Goal: Information Seeking & Learning: Learn about a topic

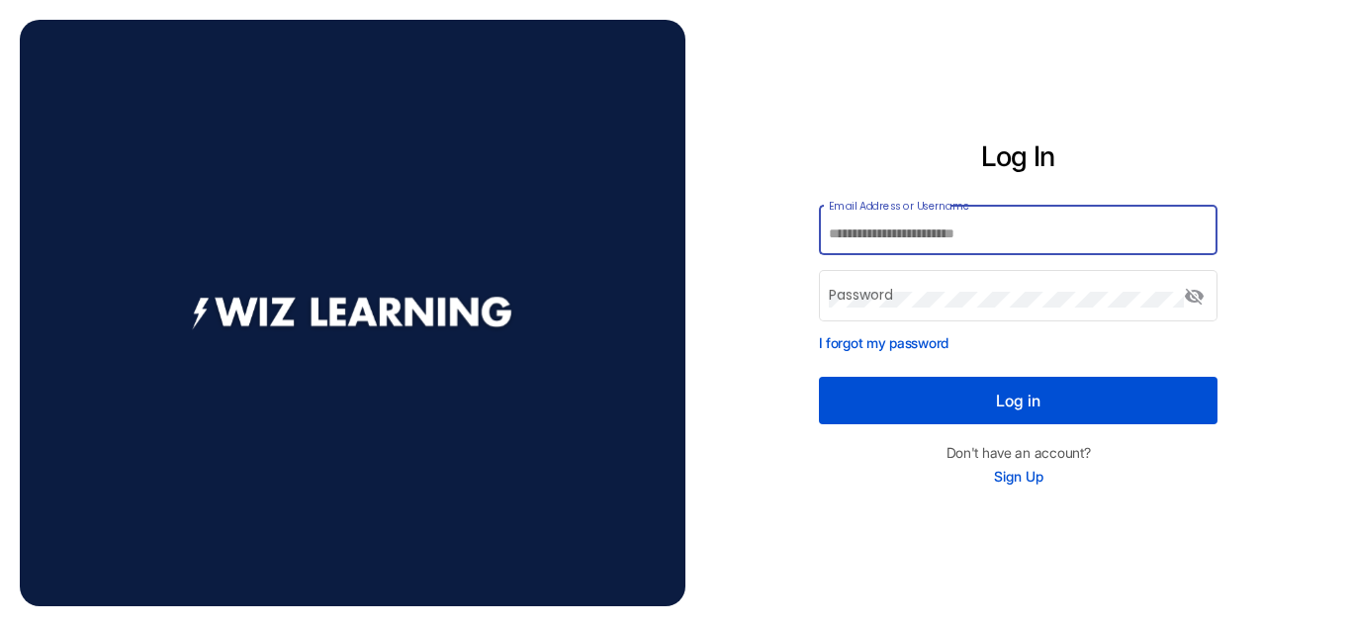
click at [953, 236] on input "Email Address or Username" at bounding box center [1018, 234] width 379 height 16
type input "*******"
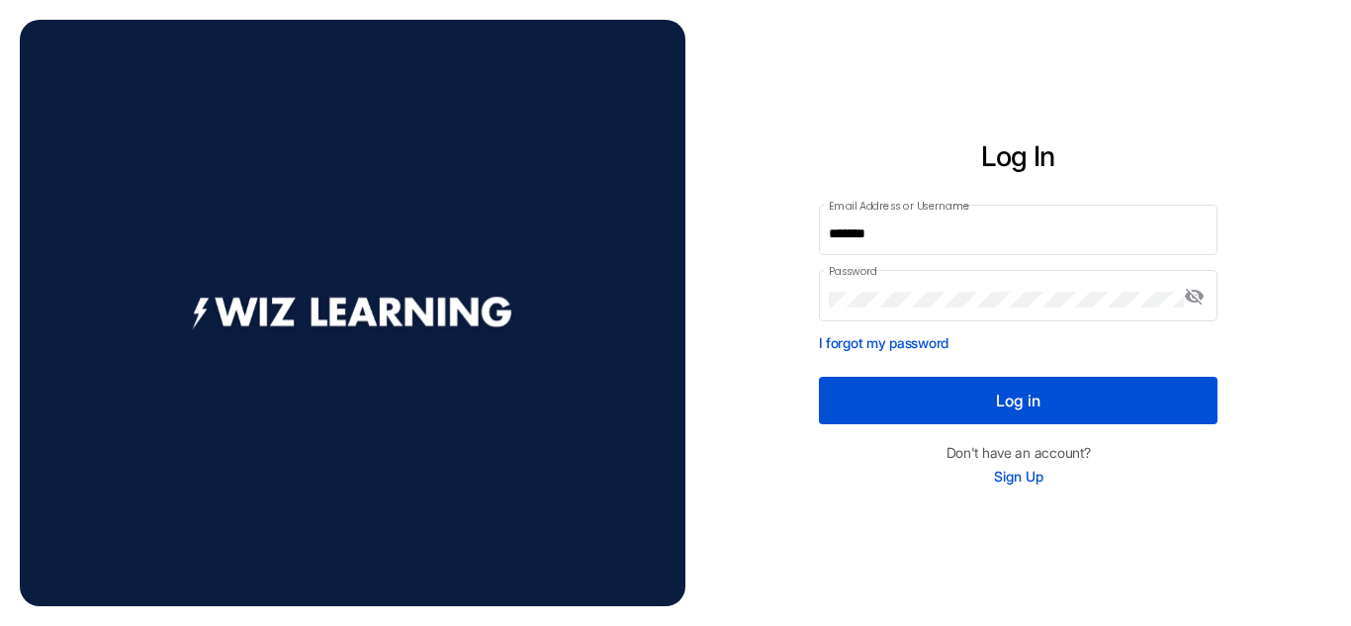
click at [1018, 398] on button "Log in" at bounding box center [1019, 400] width 400 height 47
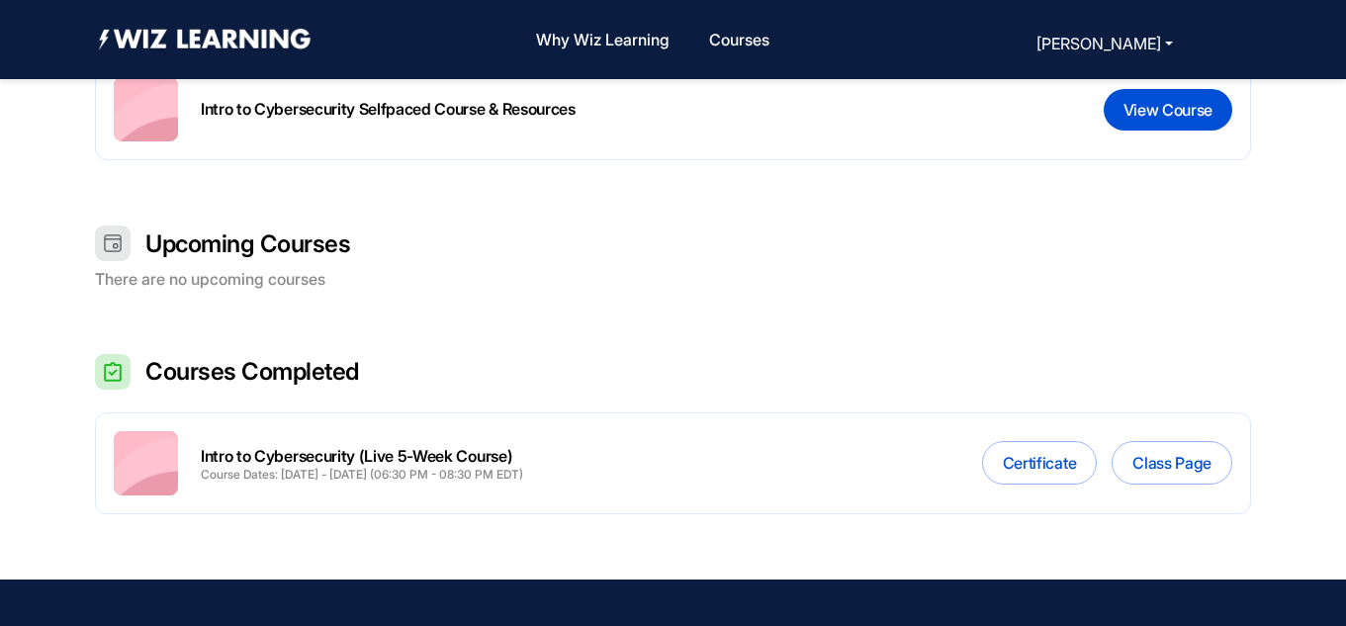
scroll to position [674, 0]
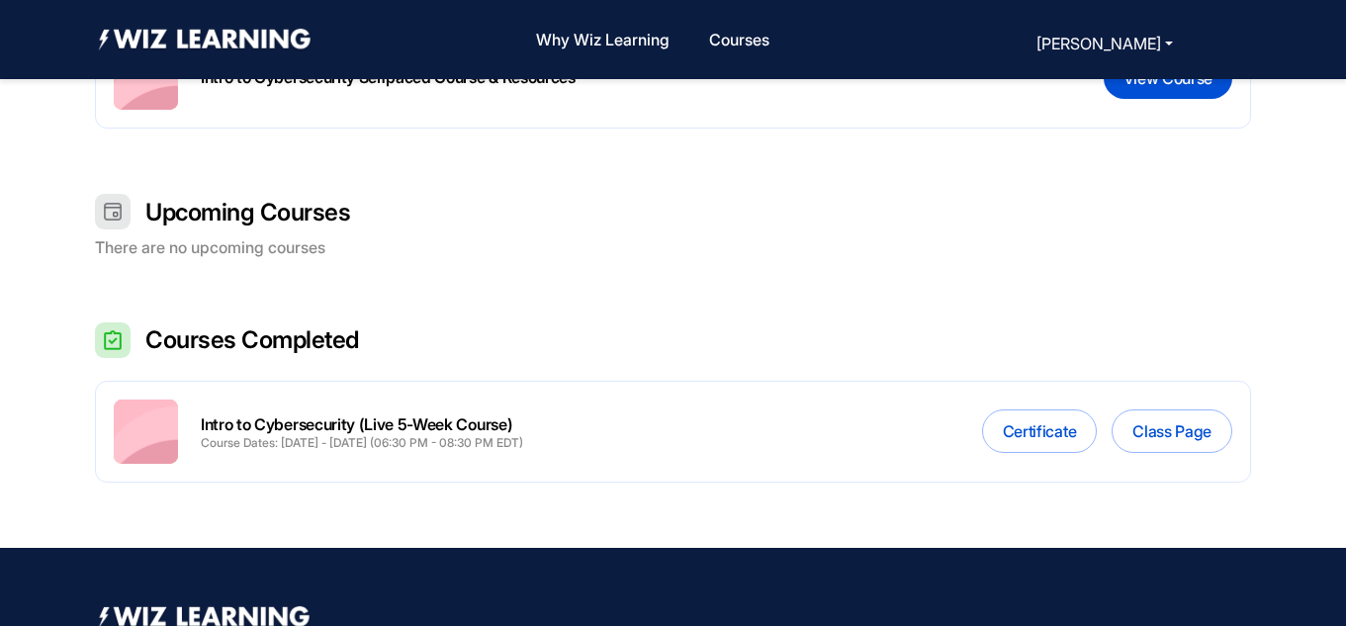
click at [258, 337] on h2 "Courses Completed" at bounding box center [252, 339] width 214 height 31
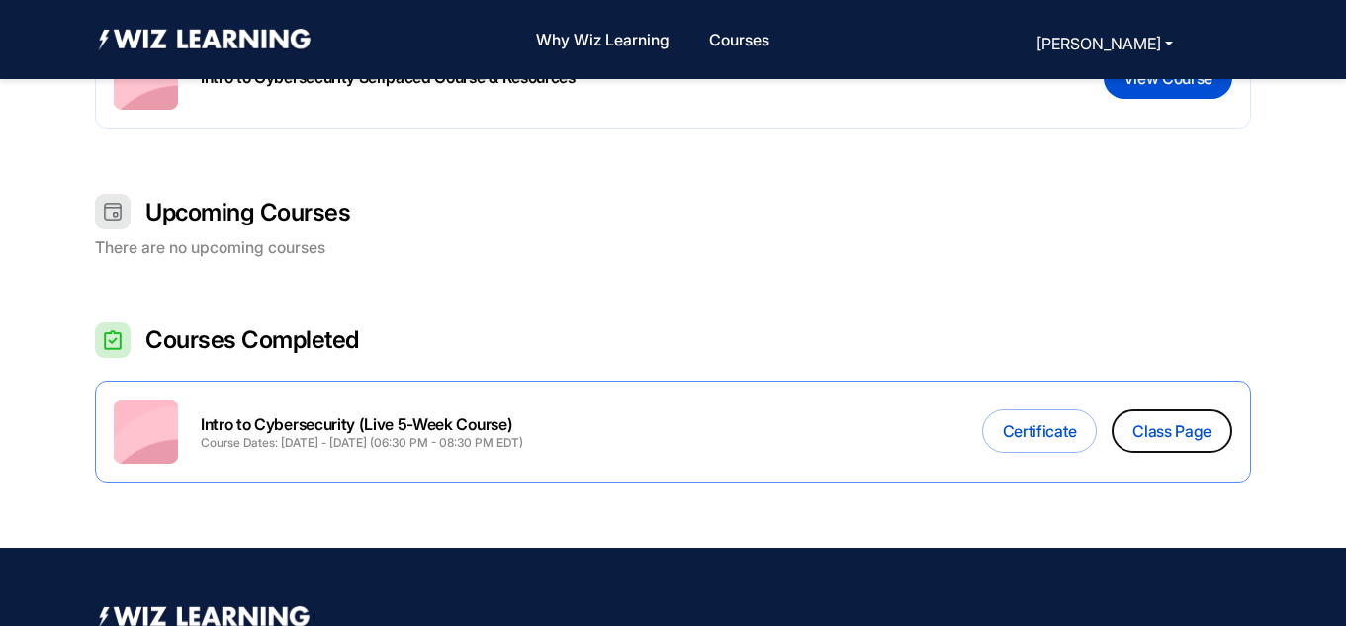
click at [1189, 427] on button "Class Page" at bounding box center [1172, 431] width 121 height 44
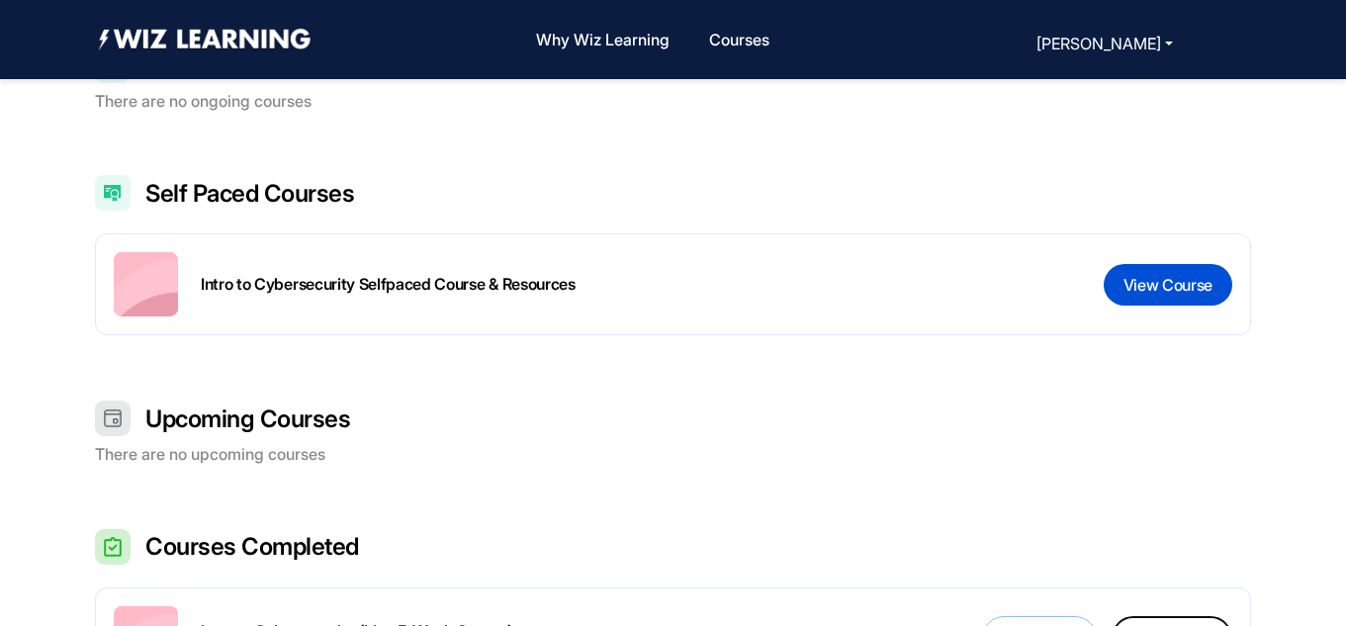
scroll to position [419, 0]
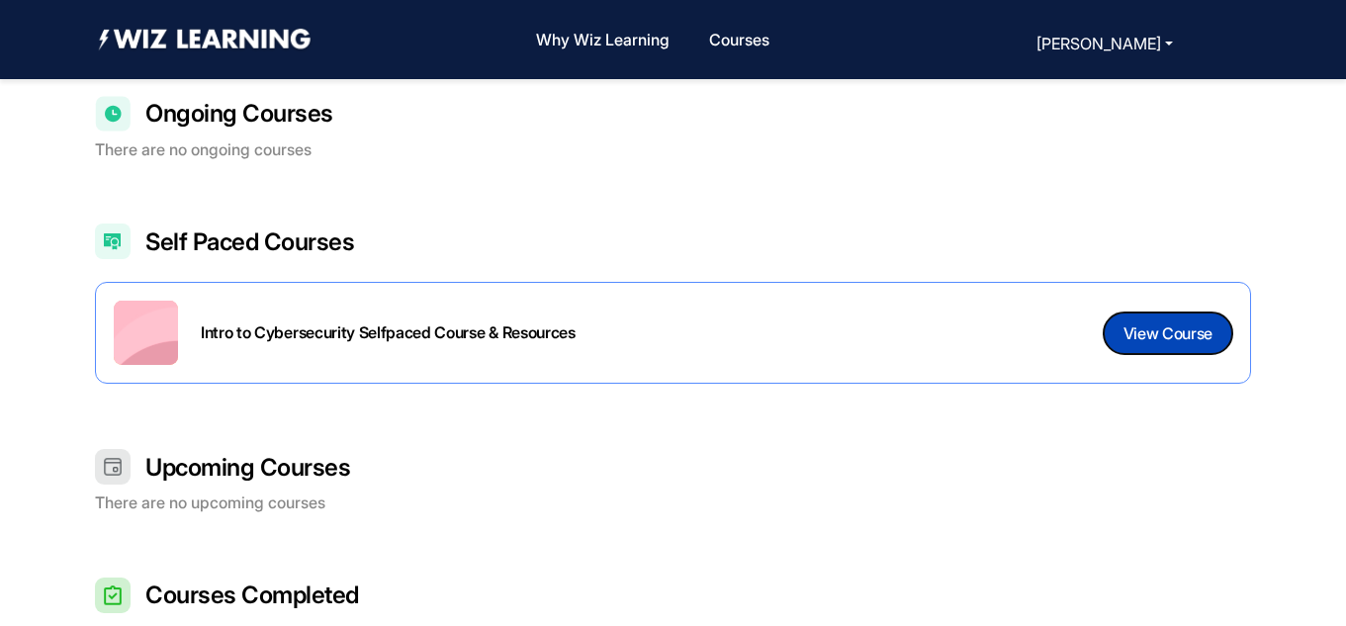
click at [1172, 343] on button "View Course" at bounding box center [1168, 334] width 129 height 42
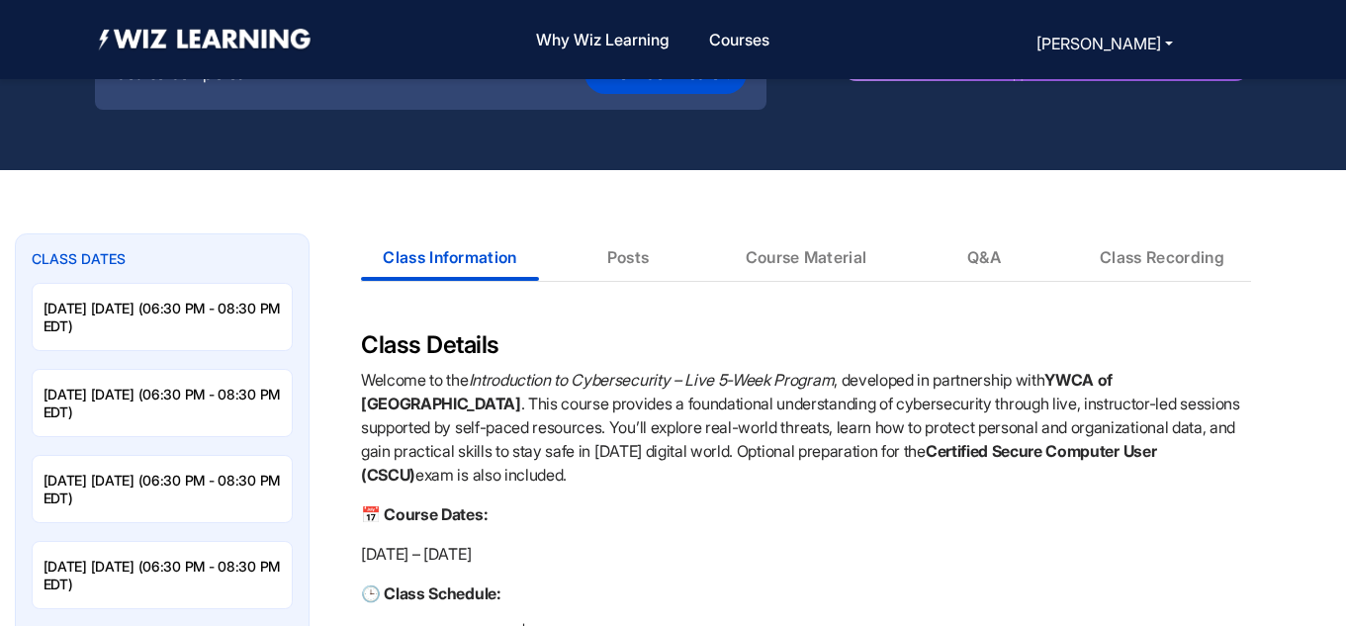
scroll to position [281, 0]
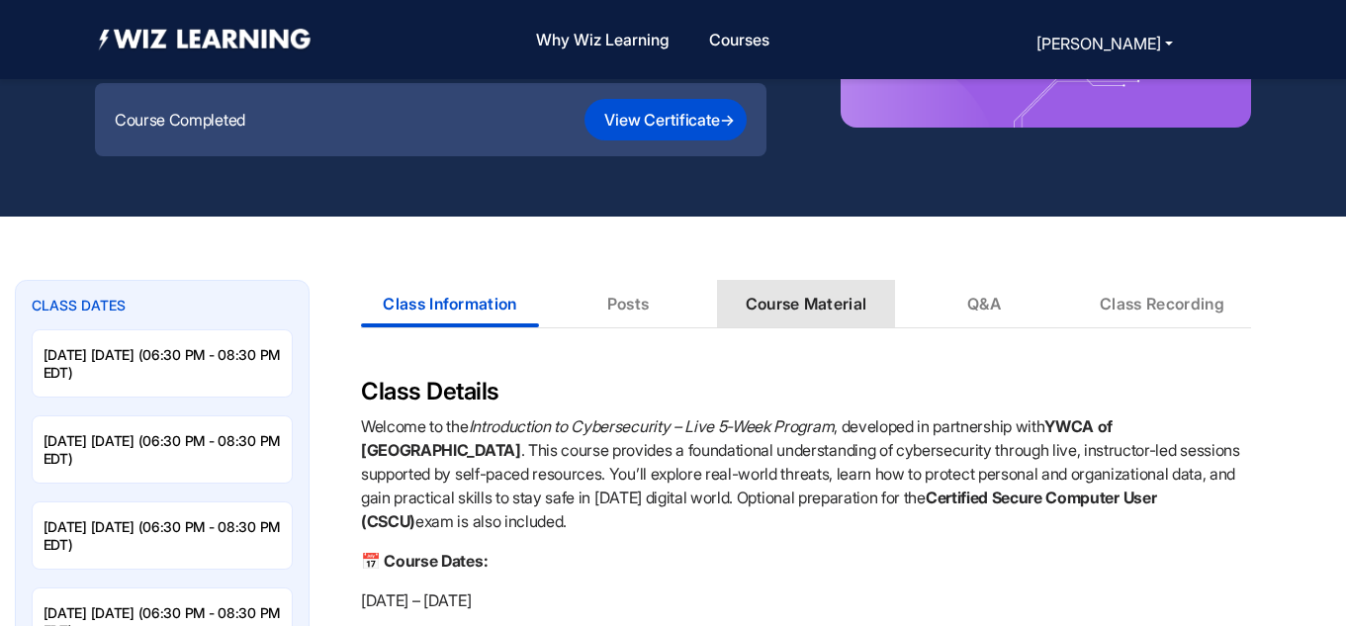
click at [767, 311] on div "Course Material" at bounding box center [807, 304] width 122 height 20
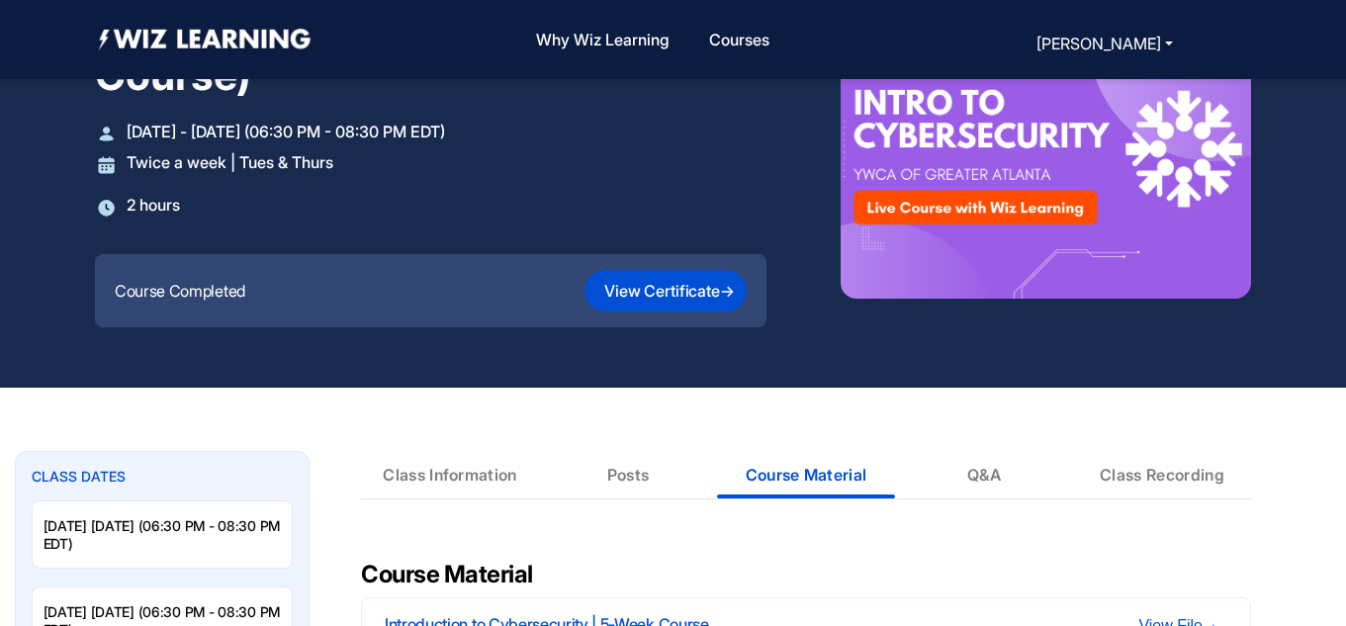
scroll to position [53, 0]
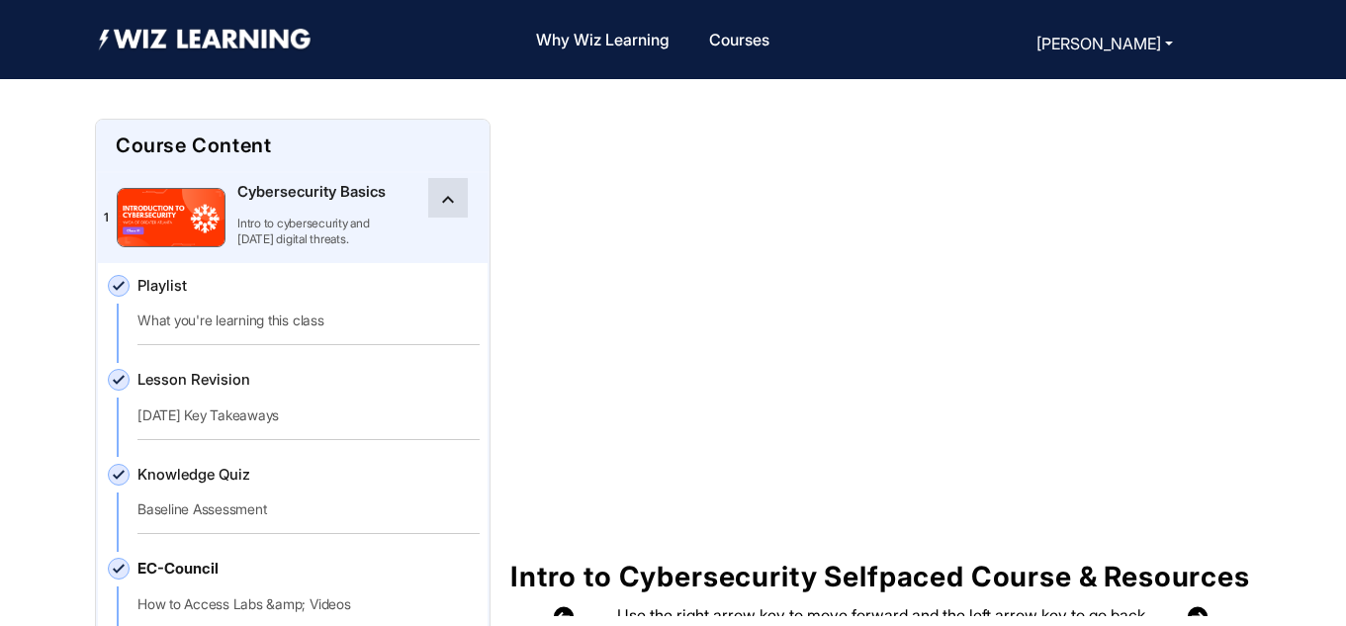
click at [442, 199] on mat-icon "keyboard_arrow_up" at bounding box center [448, 200] width 24 height 24
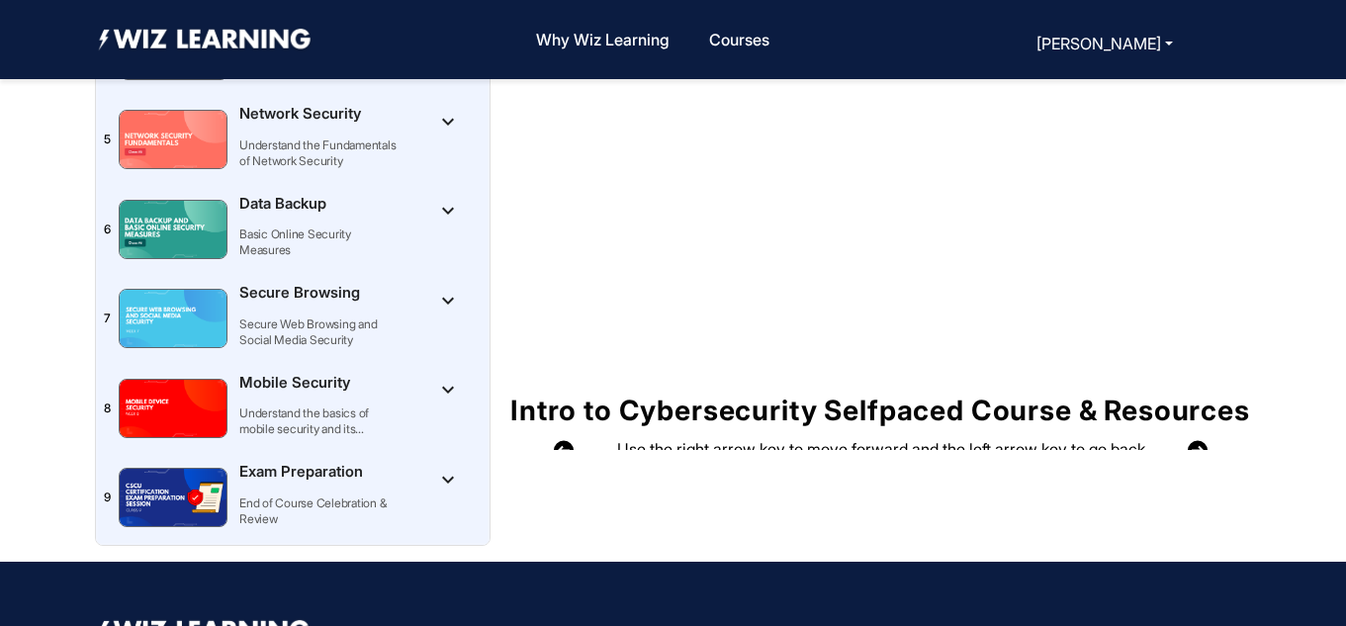
scroll to position [197, 0]
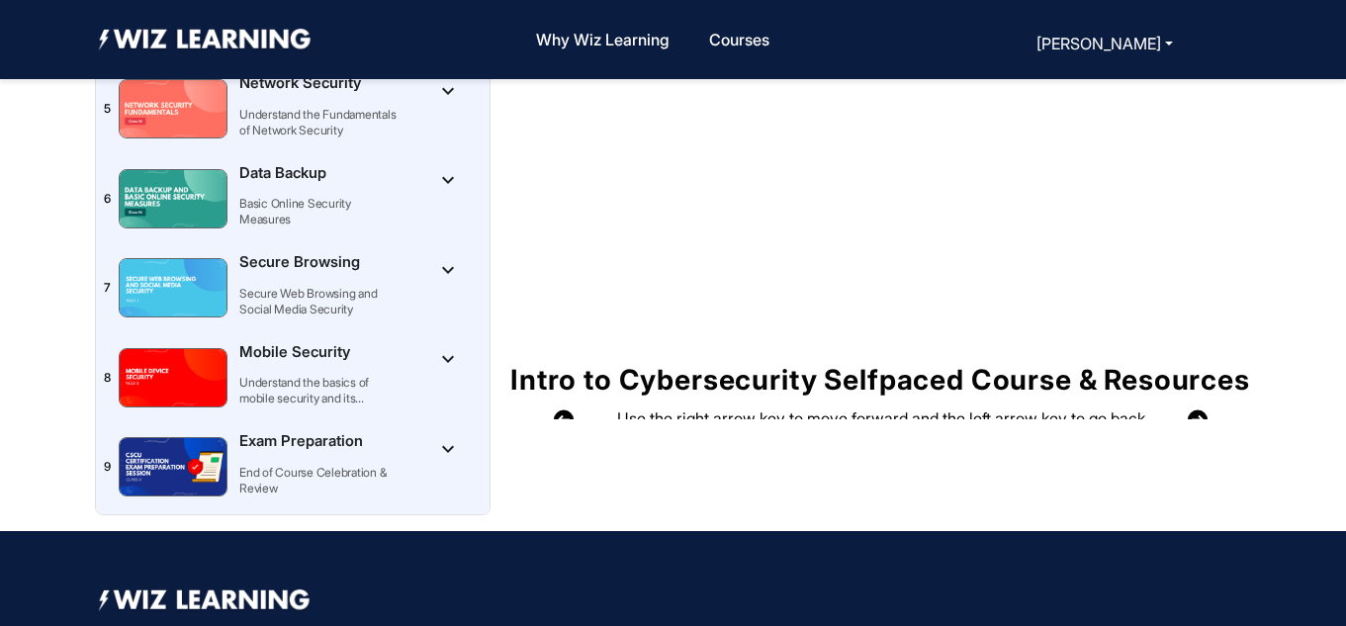
click at [179, 477] on img "Toggle [object Object]Exam Preparation" at bounding box center [173, 466] width 107 height 57
click at [439, 457] on mat-icon "keyboard_arrow_up" at bounding box center [448, 449] width 24 height 24
click at [439, 457] on mat-icon "keyboard_arrow_down" at bounding box center [448, 449] width 24 height 24
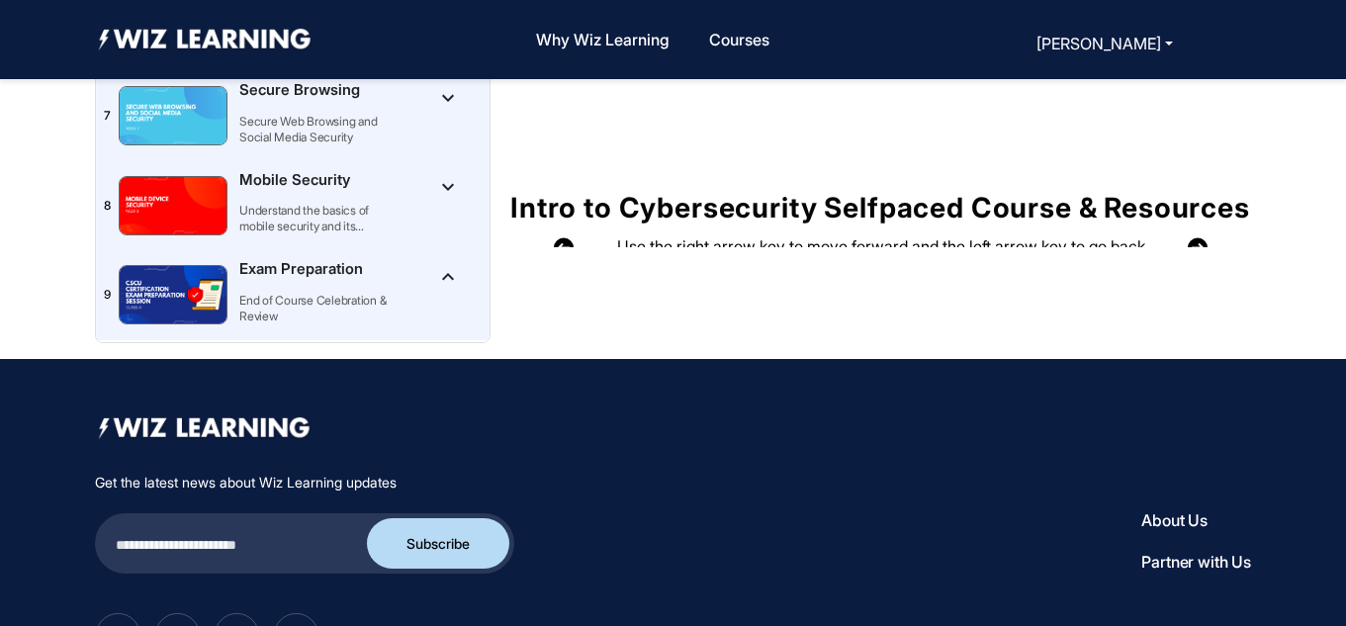
scroll to position [390, 0]
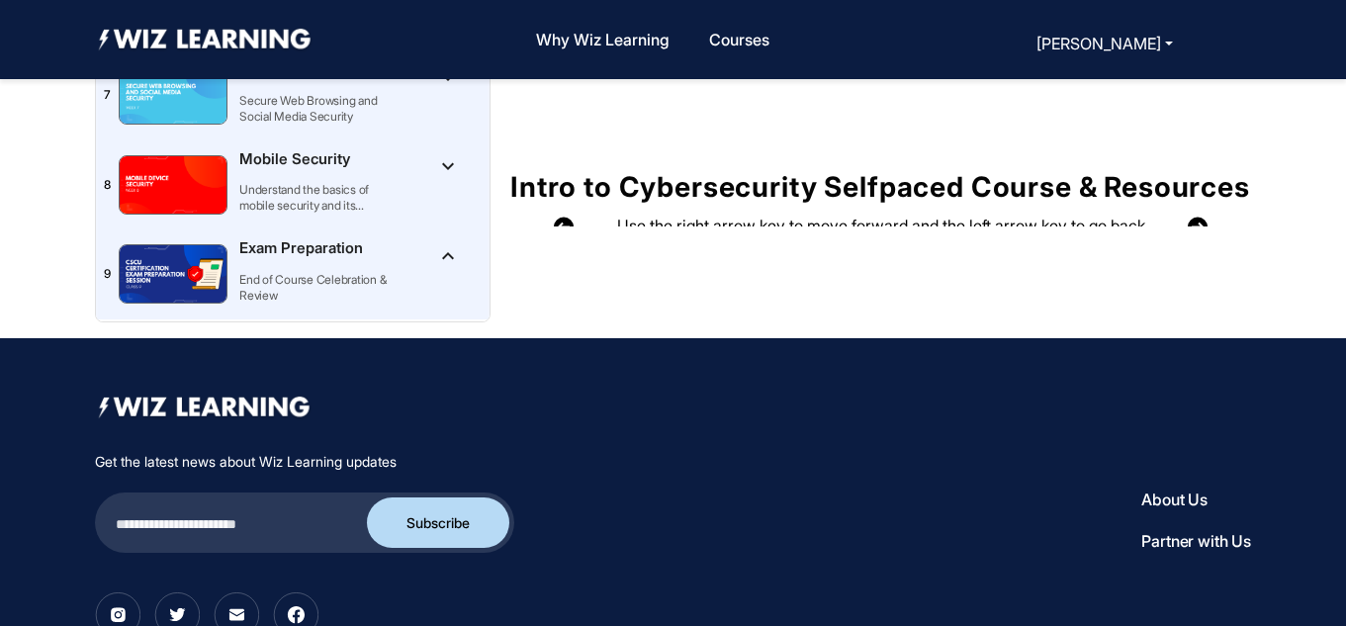
click at [186, 283] on img "Toggle [object Object]Exam Preparation" at bounding box center [173, 273] width 107 height 57
click at [284, 252] on p "Exam Preparation" at bounding box center [313, 248] width 148 height 23
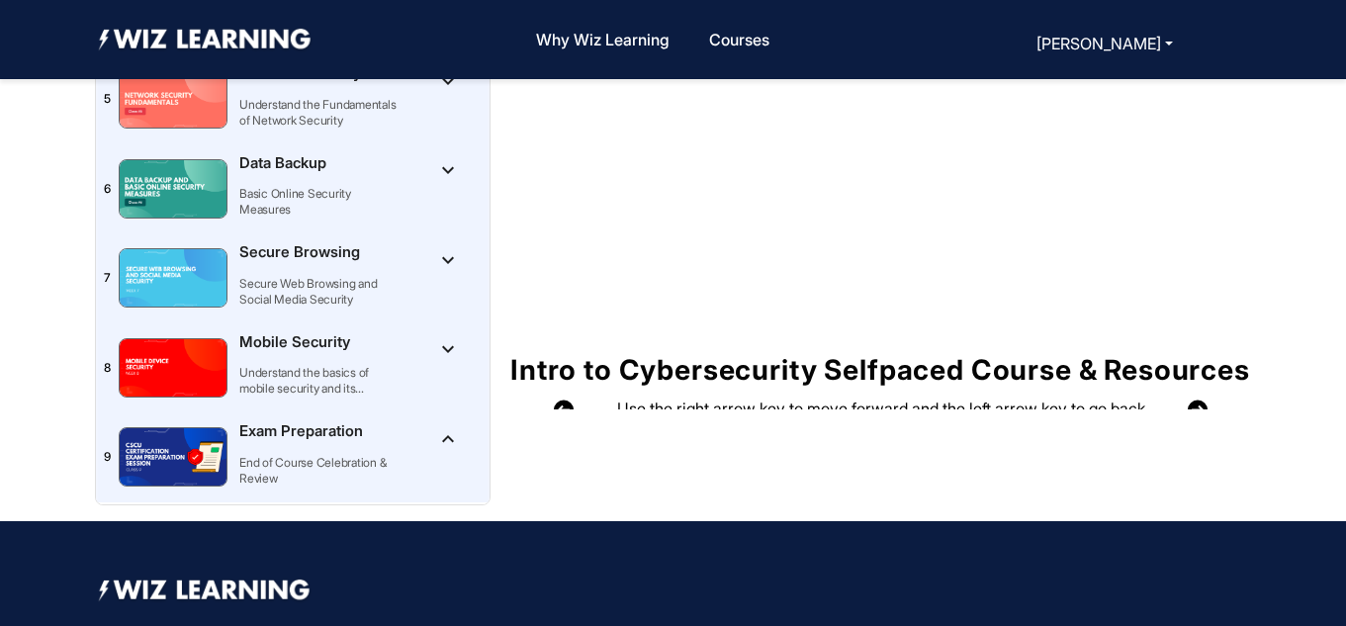
scroll to position [225, 0]
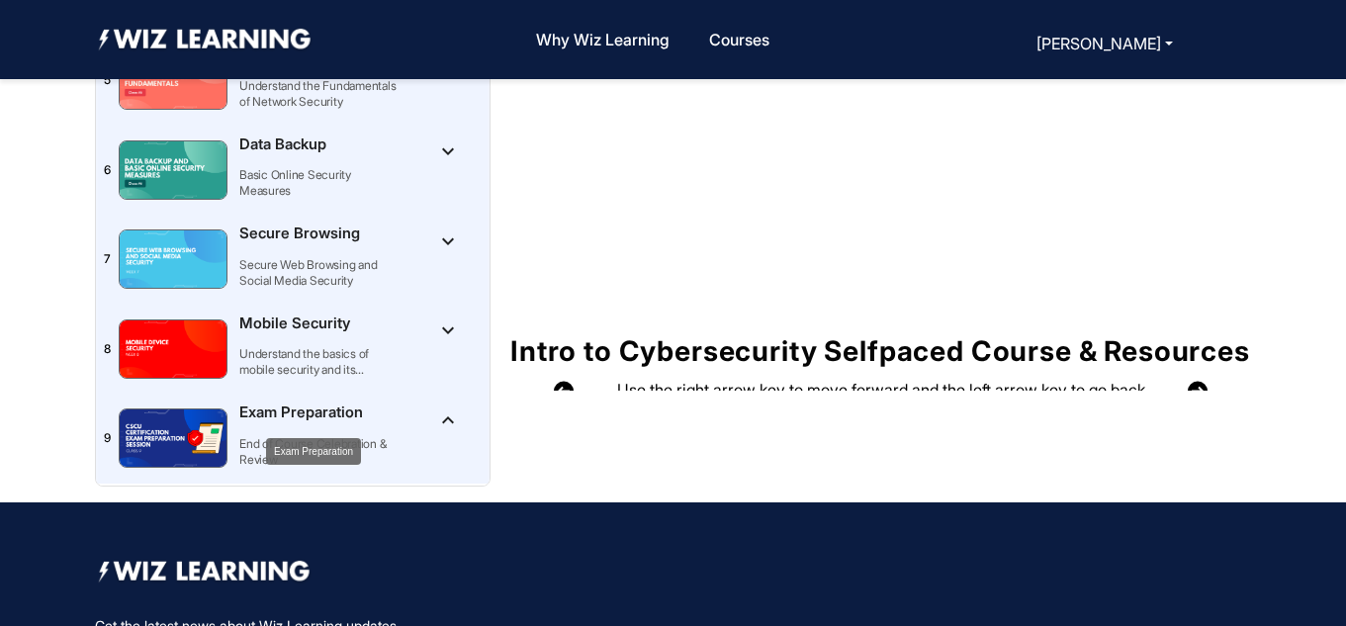
click at [318, 413] on p "Exam Preparation" at bounding box center [313, 413] width 148 height 23
click at [442, 422] on mat-icon "keyboard_arrow_down" at bounding box center [448, 420] width 24 height 24
click at [442, 334] on mat-icon "keyboard_arrow_down" at bounding box center [448, 330] width 24 height 24
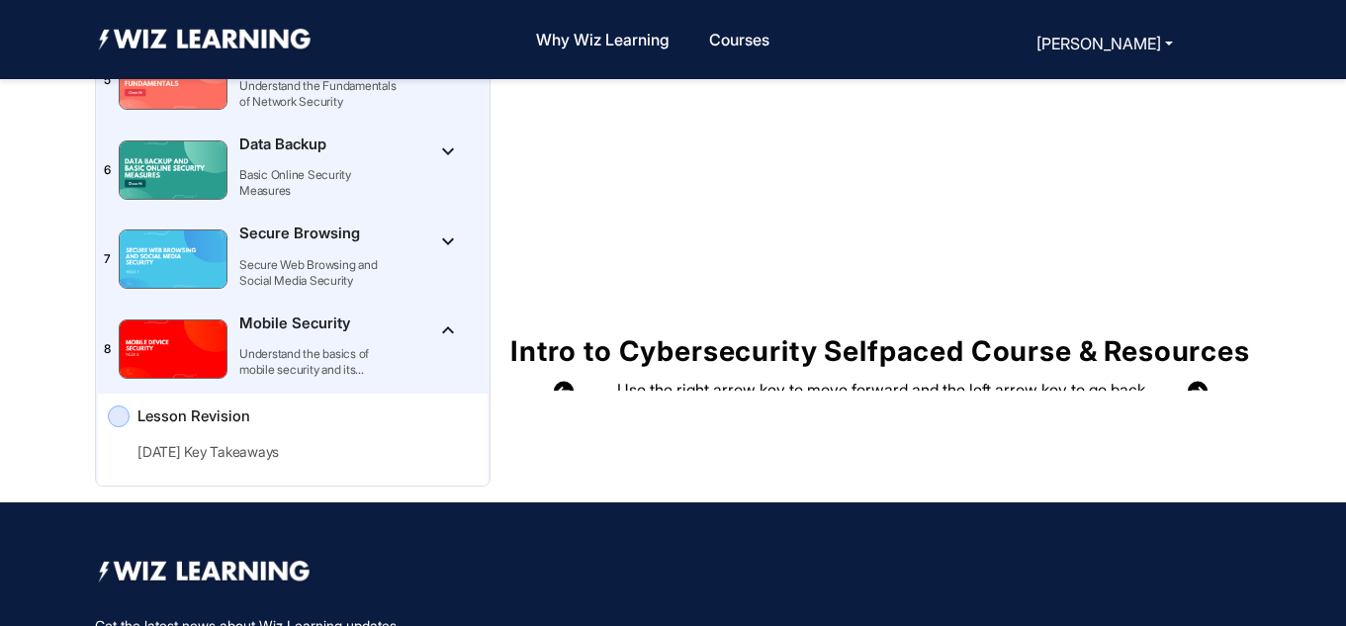
click at [442, 334] on mat-icon "keyboard_arrow_up" at bounding box center [448, 330] width 24 height 24
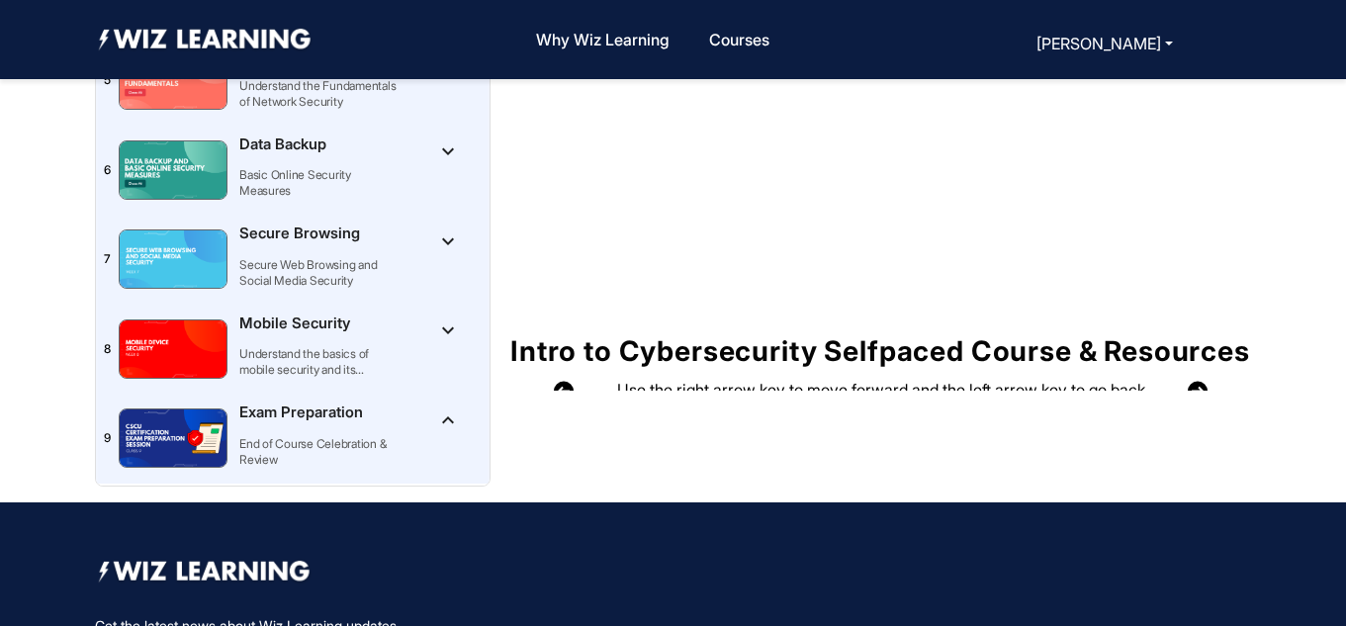
click at [209, 436] on img "Toggle [object Object]Exam Preparation" at bounding box center [173, 437] width 107 height 57
click at [160, 436] on img "Toggle [object Object]Exam Preparation" at bounding box center [173, 437] width 107 height 57
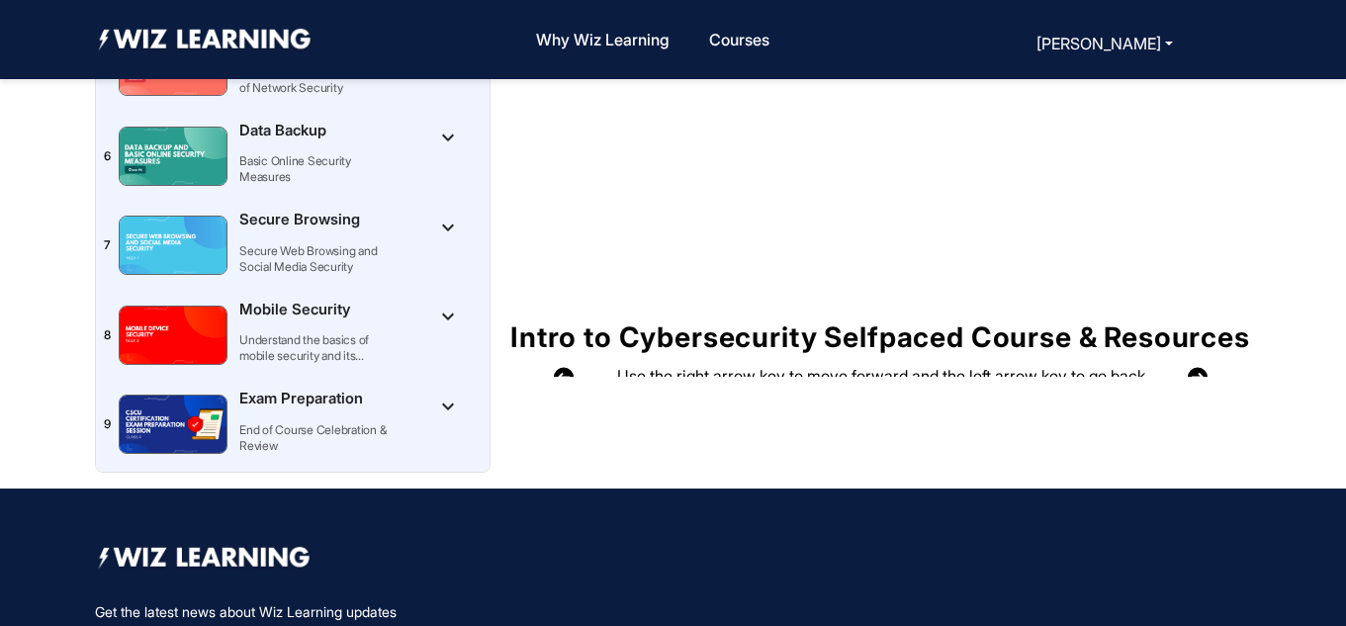
scroll to position [214, 0]
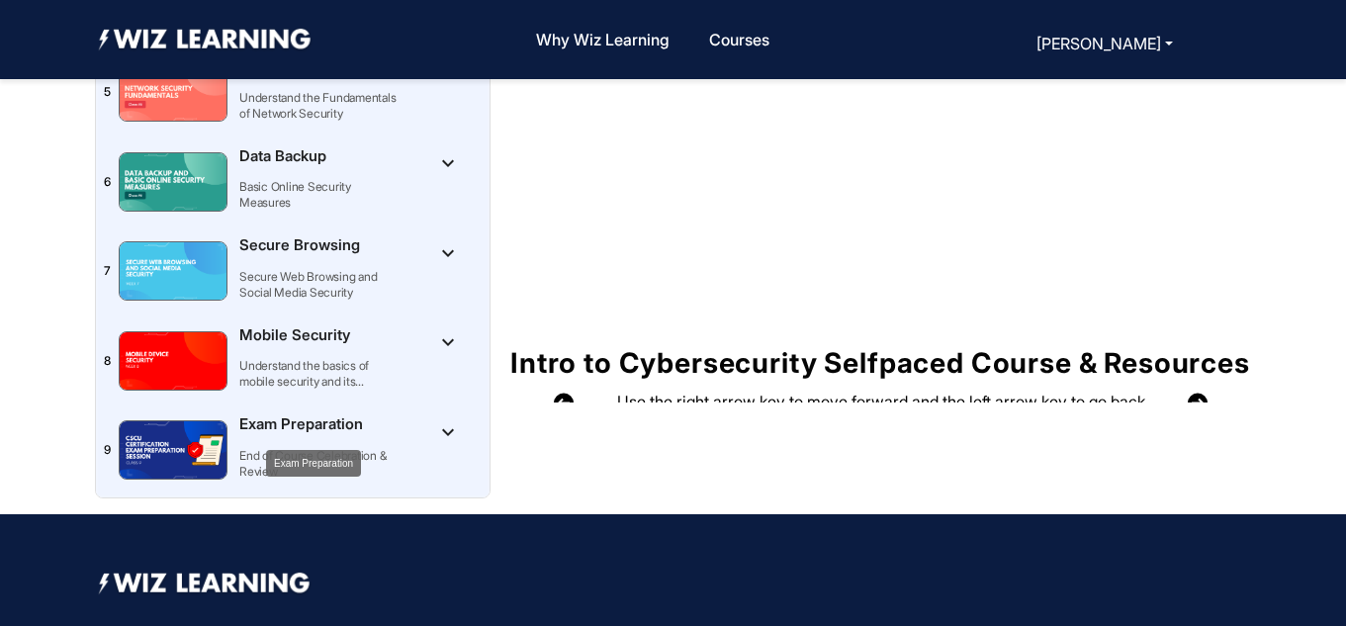
click at [336, 416] on p "Exam Preparation" at bounding box center [313, 424] width 148 height 23
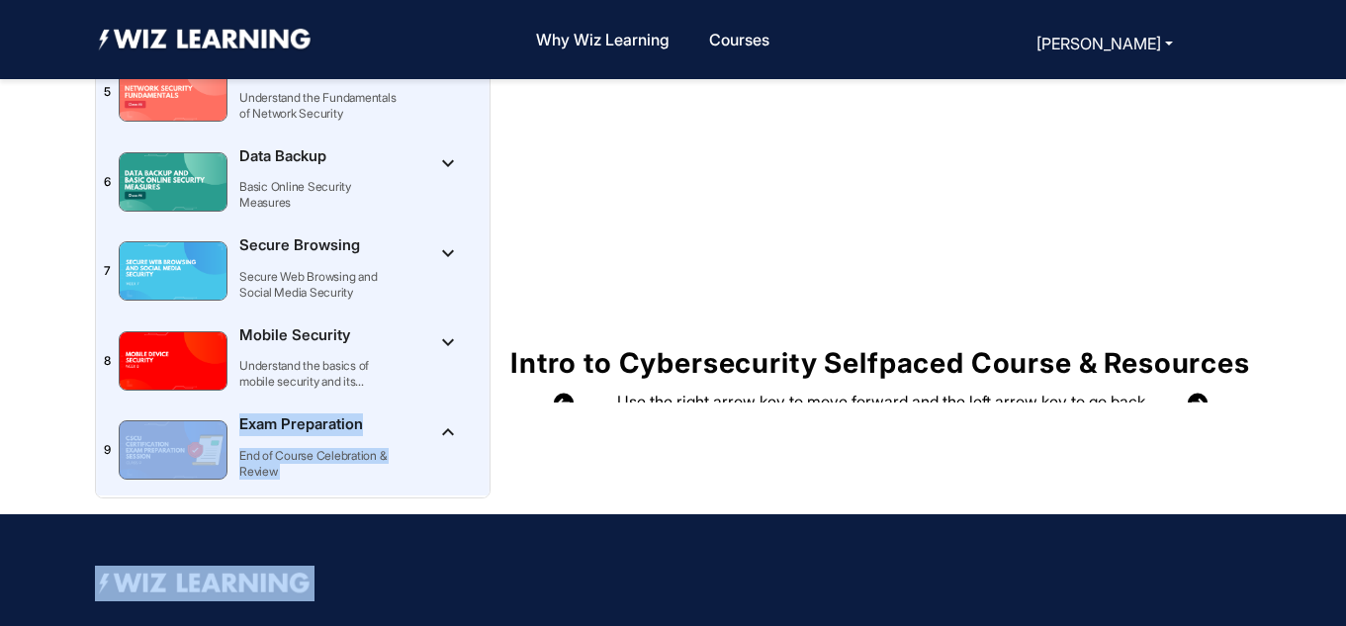
drag, startPoint x: 484, startPoint y: 372, endPoint x: 485, endPoint y: 439, distance: 67.3
click at [485, 439] on div "Course Content 1 Cybersecurity Basics Intro to cybersecurity and today’s digita…" at bounding box center [293, 201] width 396 height 593
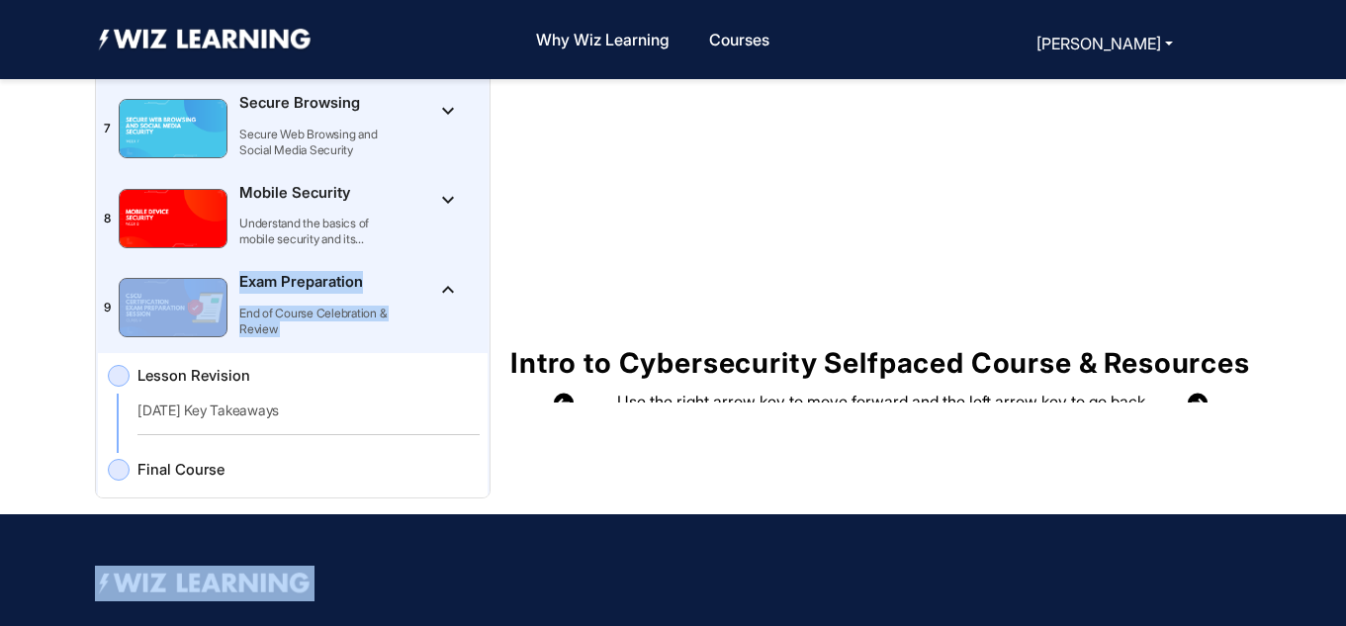
scroll to position [458, 0]
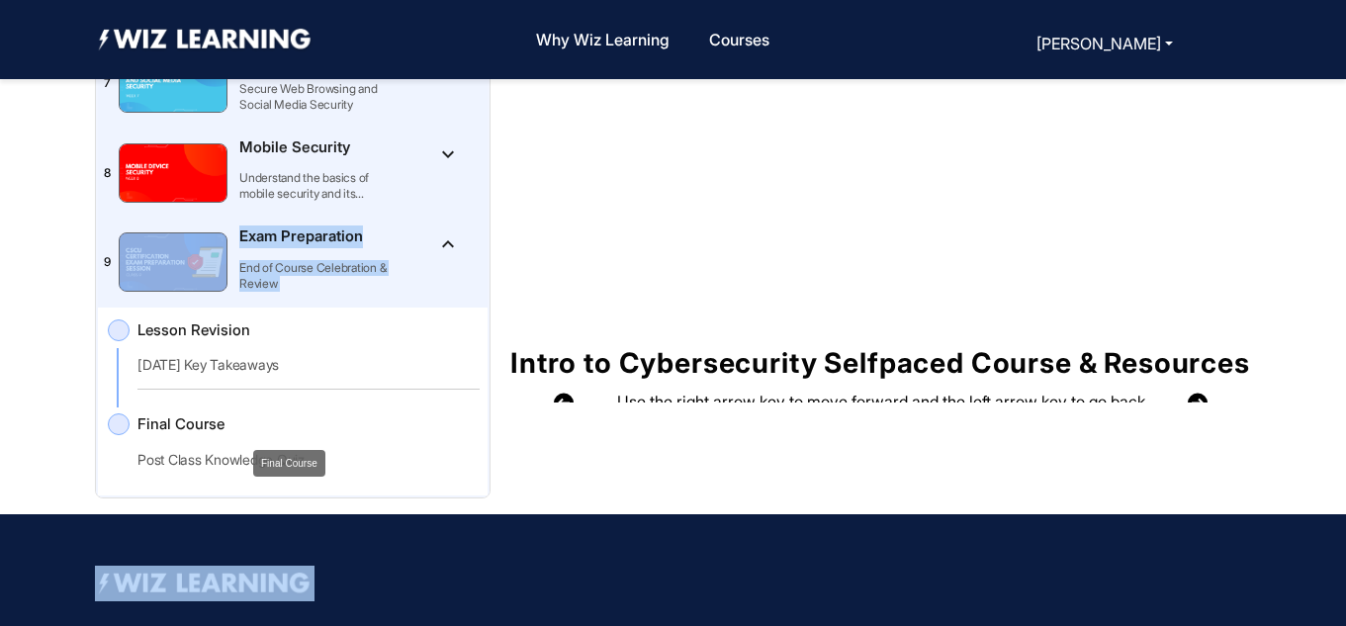
click at [217, 427] on span "Final Course" at bounding box center [291, 424] width 308 height 23
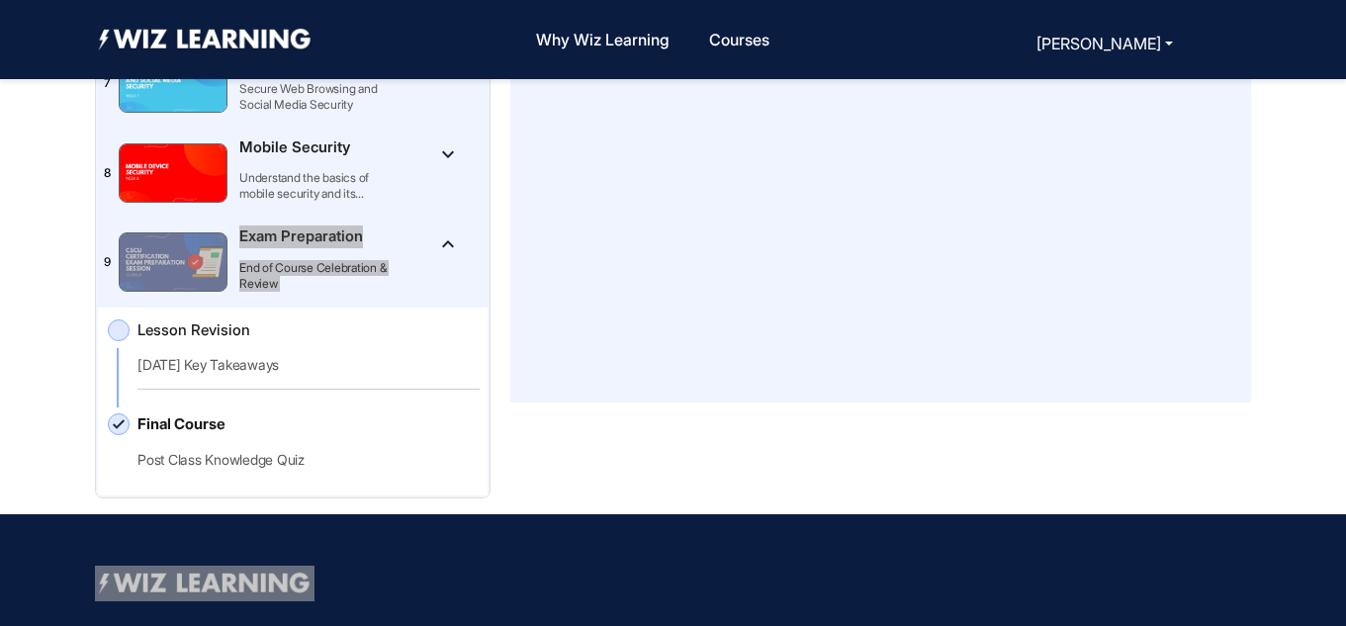
scroll to position [119, 0]
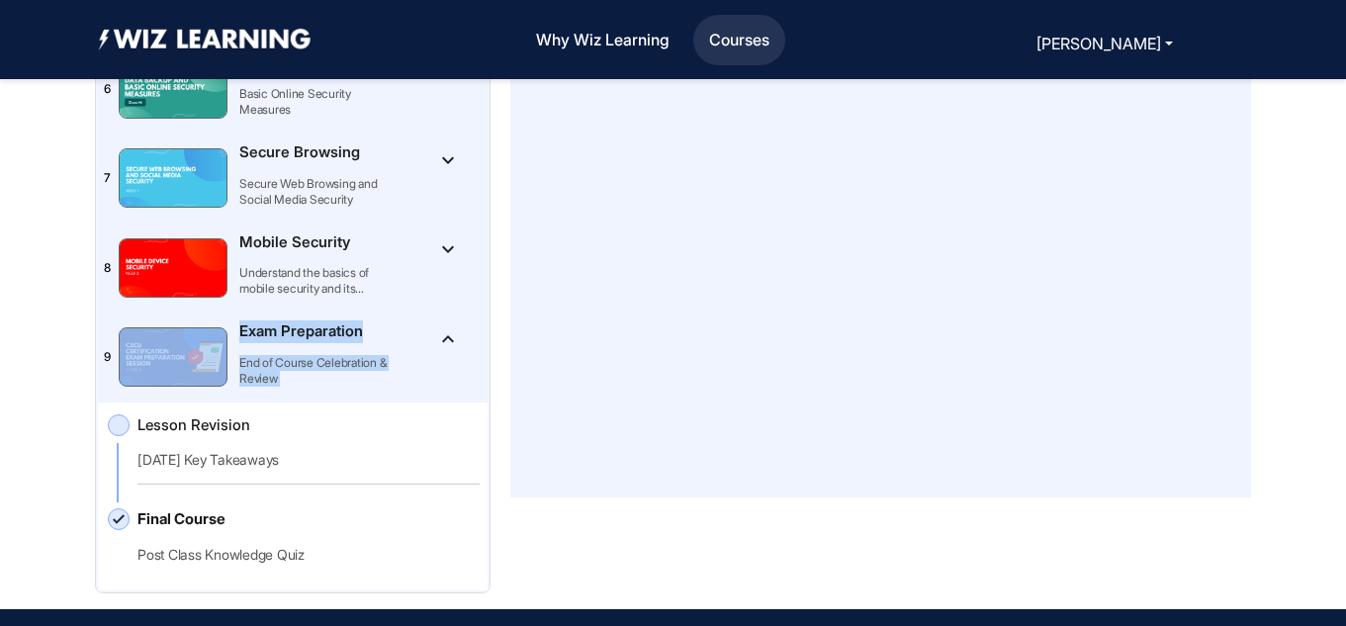
click at [748, 42] on link "Courses" at bounding box center [739, 40] width 76 height 43
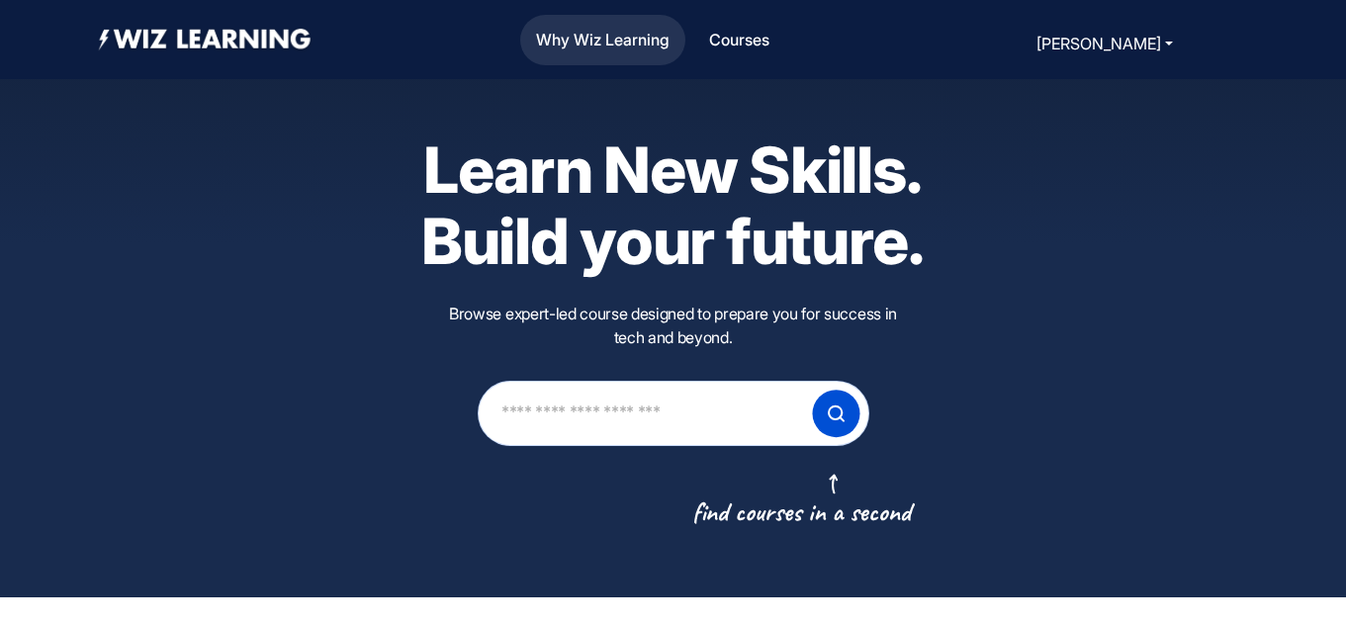
click at [605, 34] on link "Why Wiz Learning" at bounding box center [602, 40] width 149 height 43
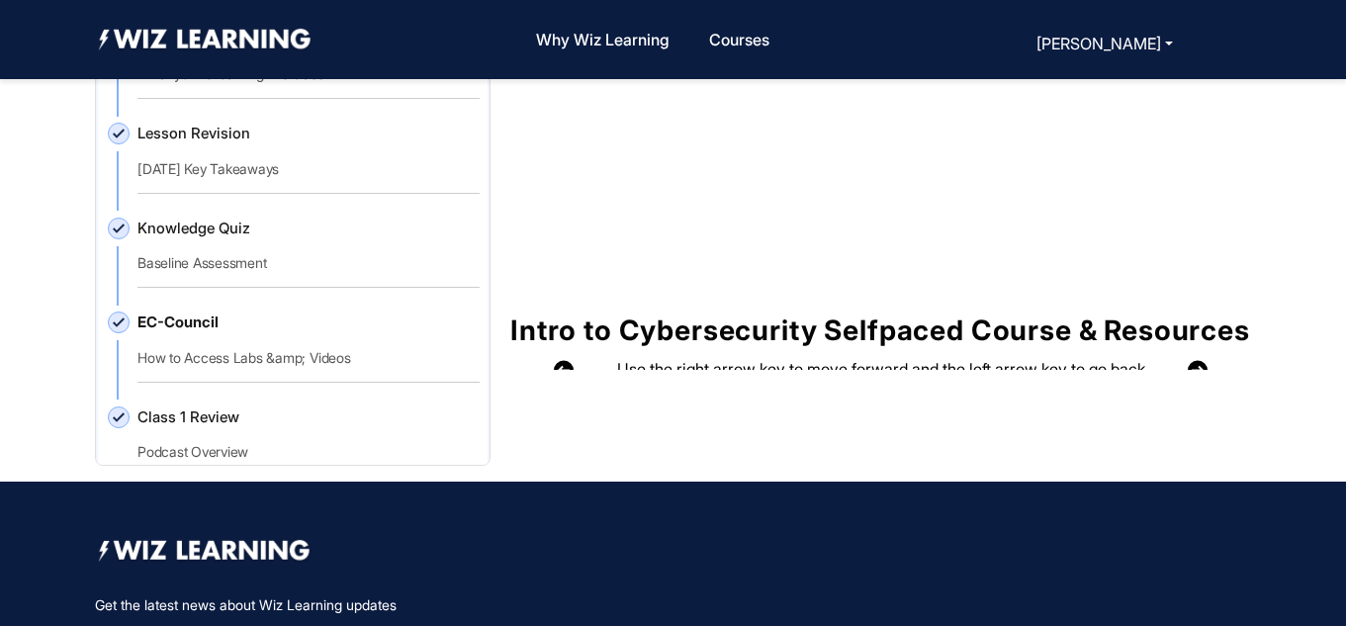
scroll to position [277, 0]
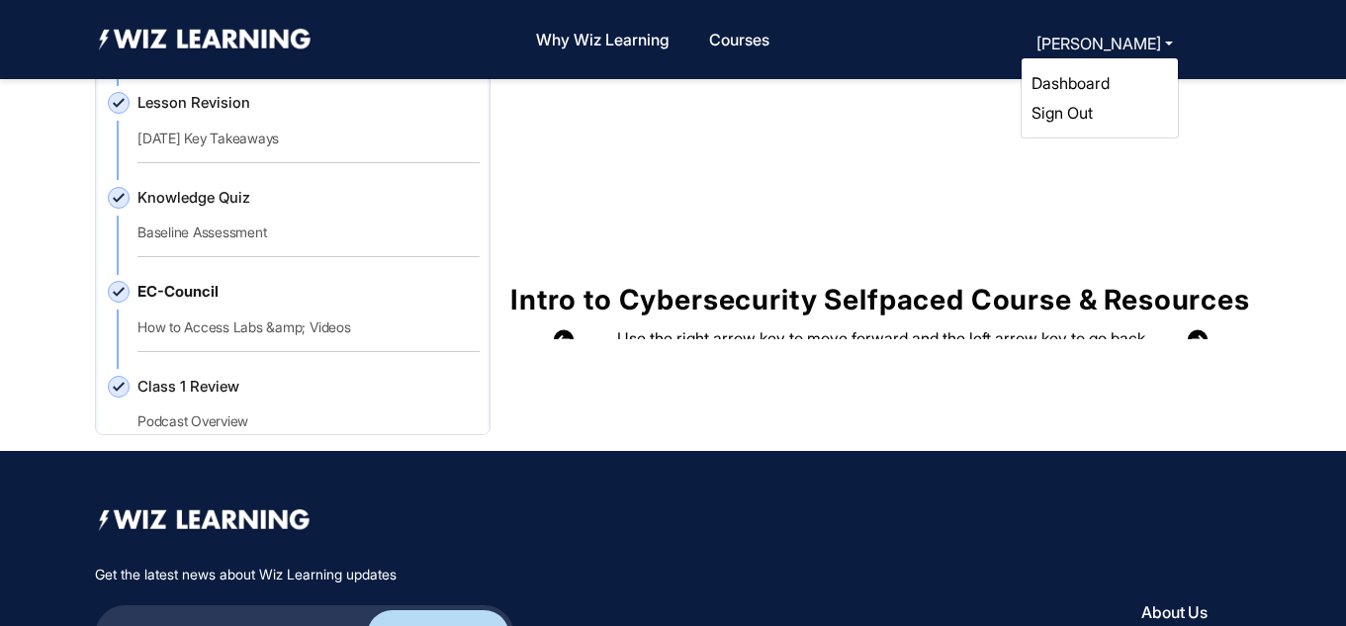
click at [1089, 84] on link "Dashboard" at bounding box center [1070, 83] width 78 height 20
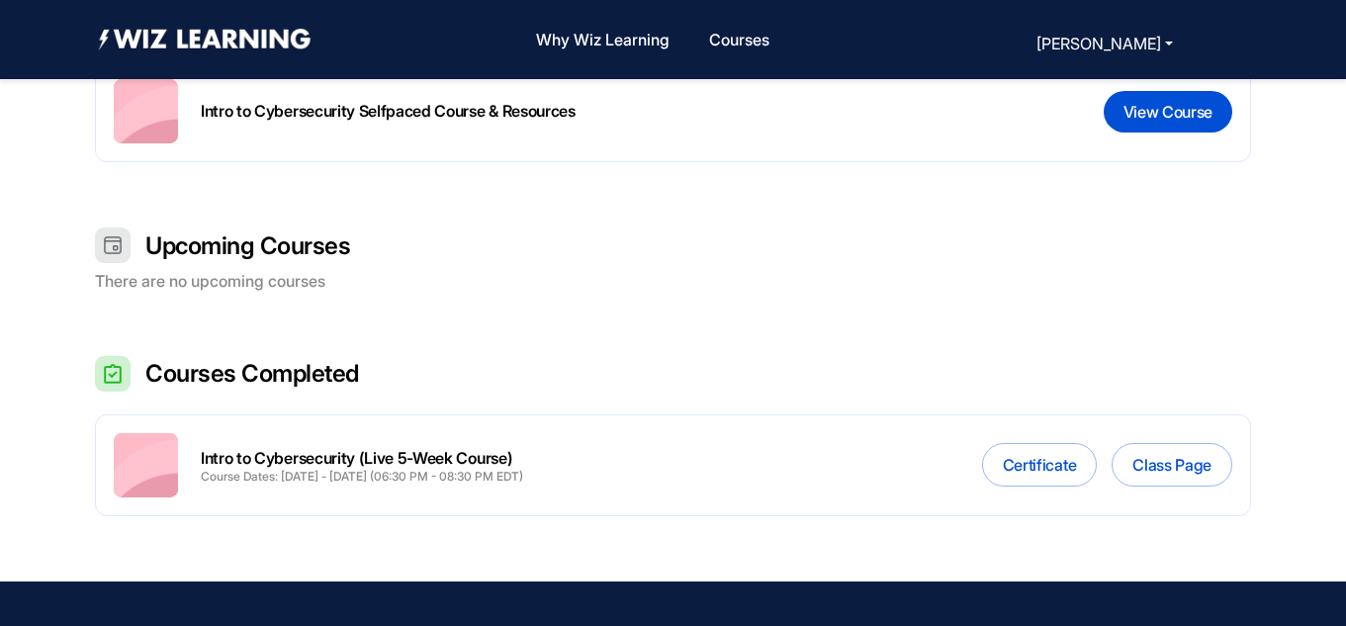
scroll to position [713, 0]
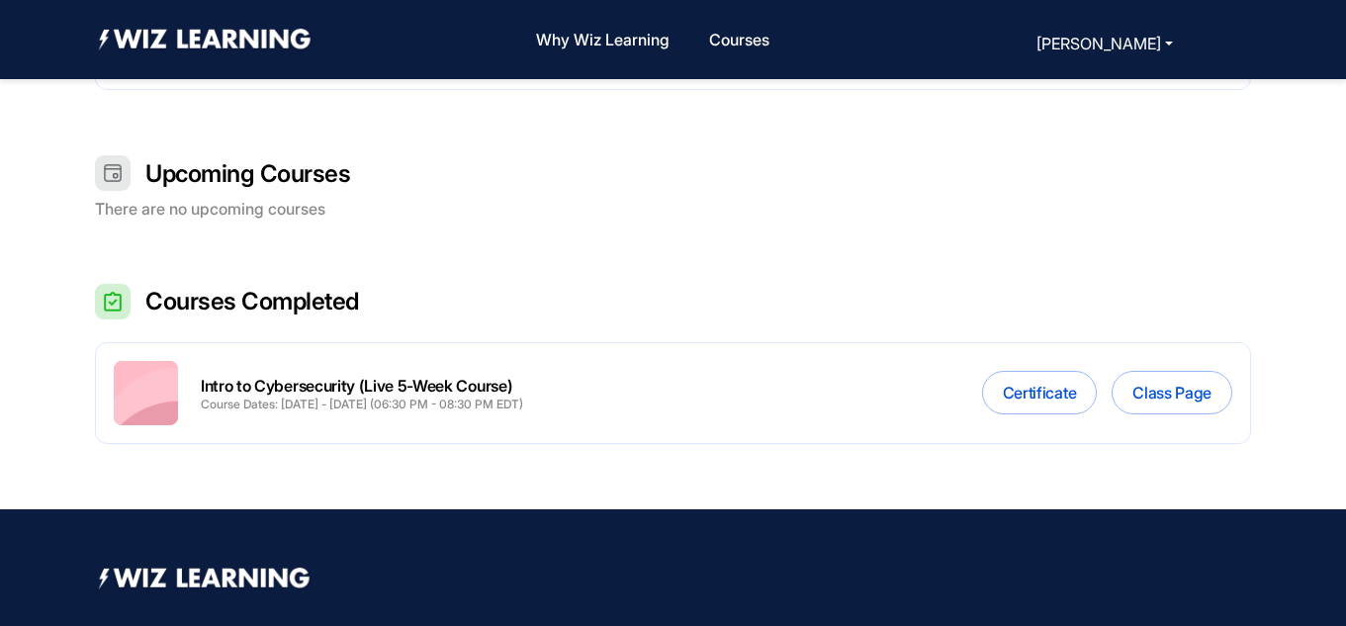
click at [153, 303] on h2 "Courses Completed" at bounding box center [252, 301] width 214 height 31
click at [1159, 395] on button "Class Page" at bounding box center [1172, 393] width 121 height 44
click at [1153, 402] on button "Class Page" at bounding box center [1172, 393] width 121 height 44
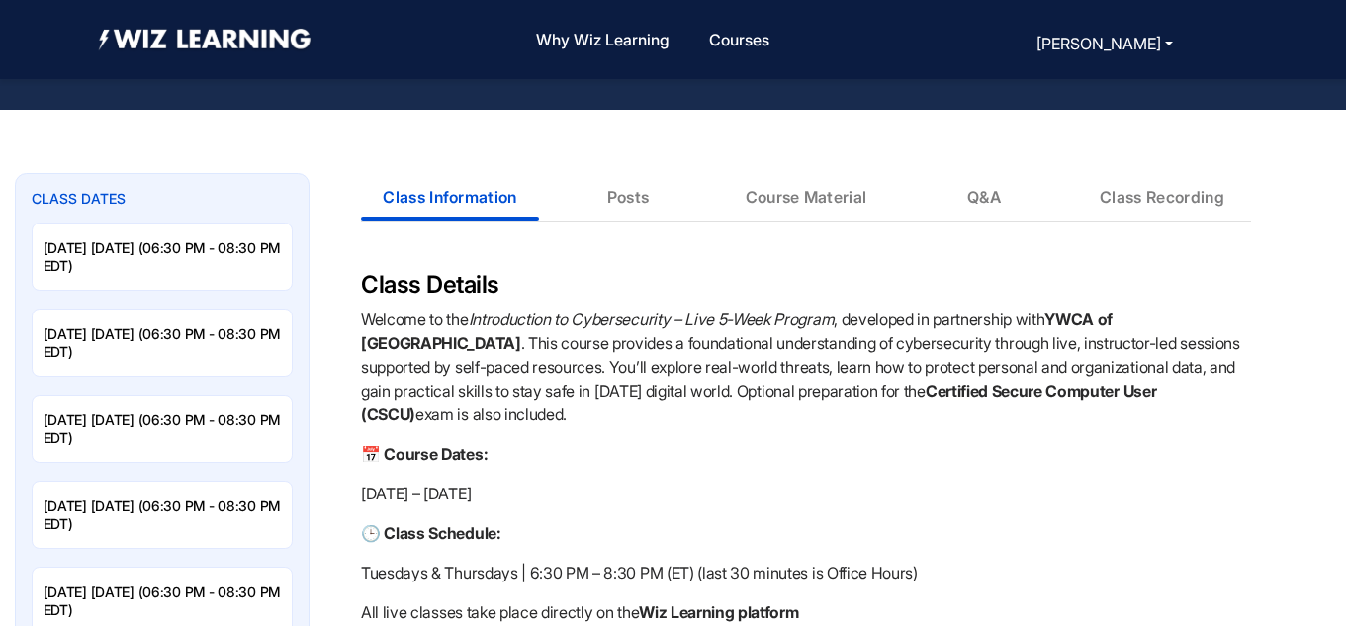
scroll to position [381, 0]
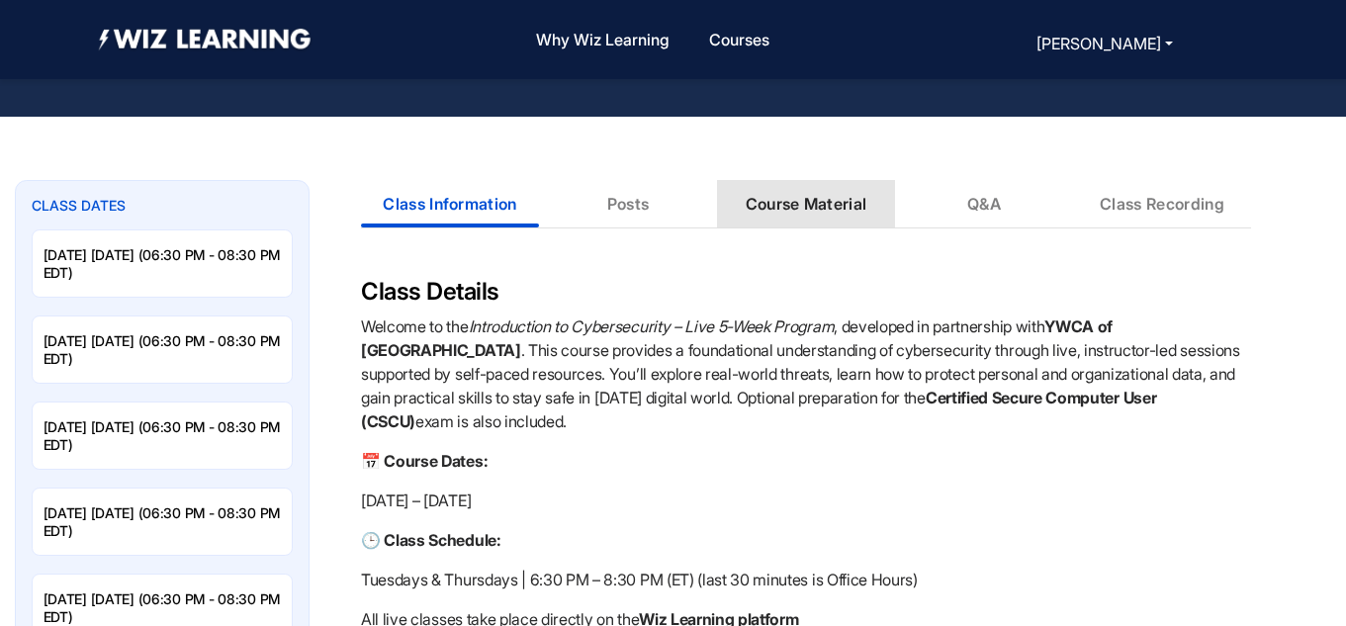
click at [800, 201] on div "Course Material" at bounding box center [807, 204] width 122 height 20
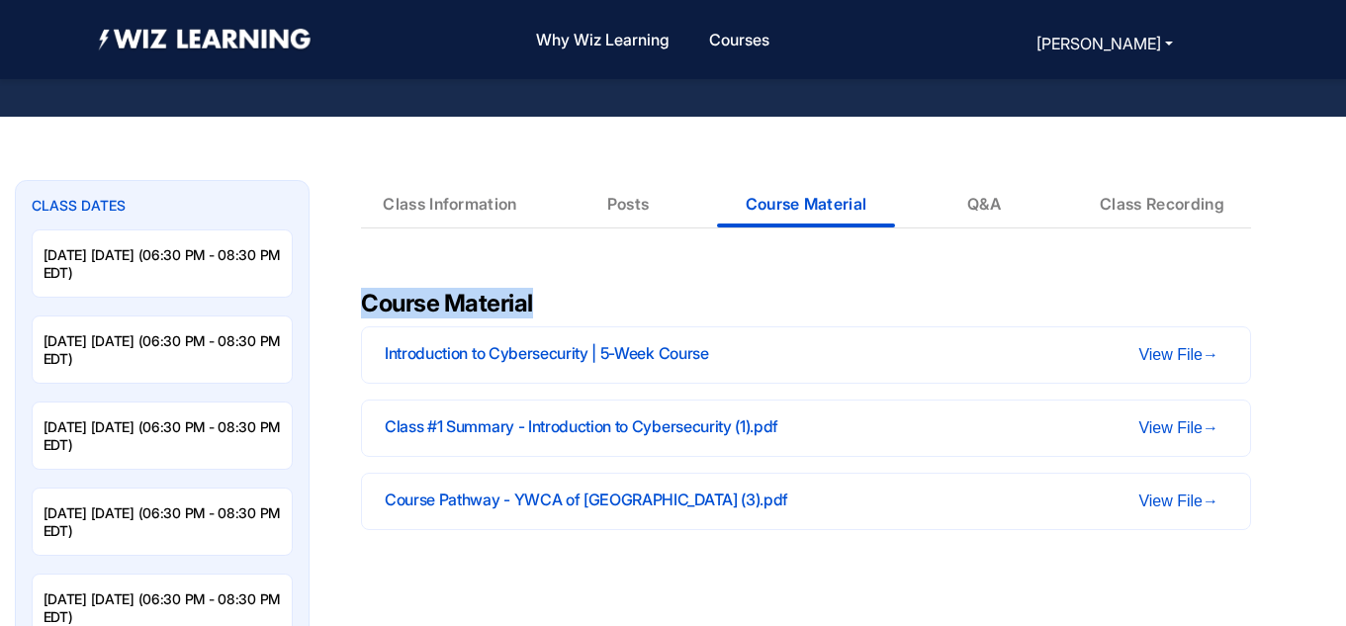
drag, startPoint x: 1345, startPoint y: 204, endPoint x: 1350, endPoint y: 256, distance: 52.6
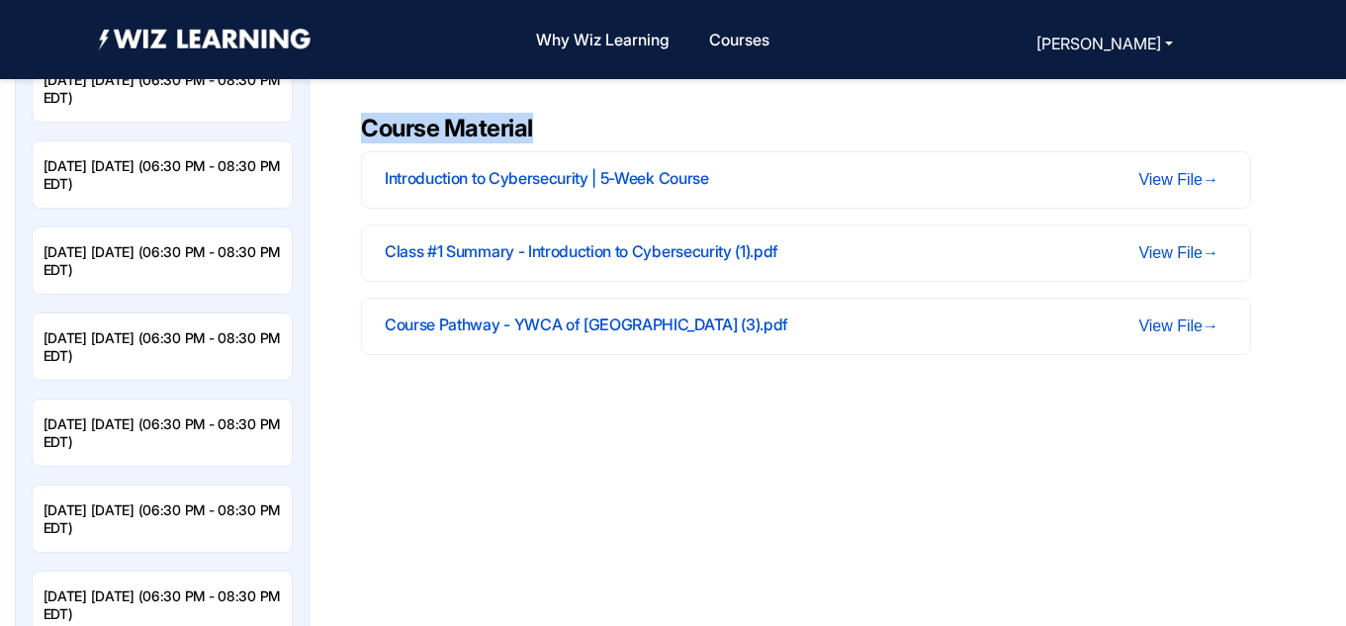
scroll to position [559, 0]
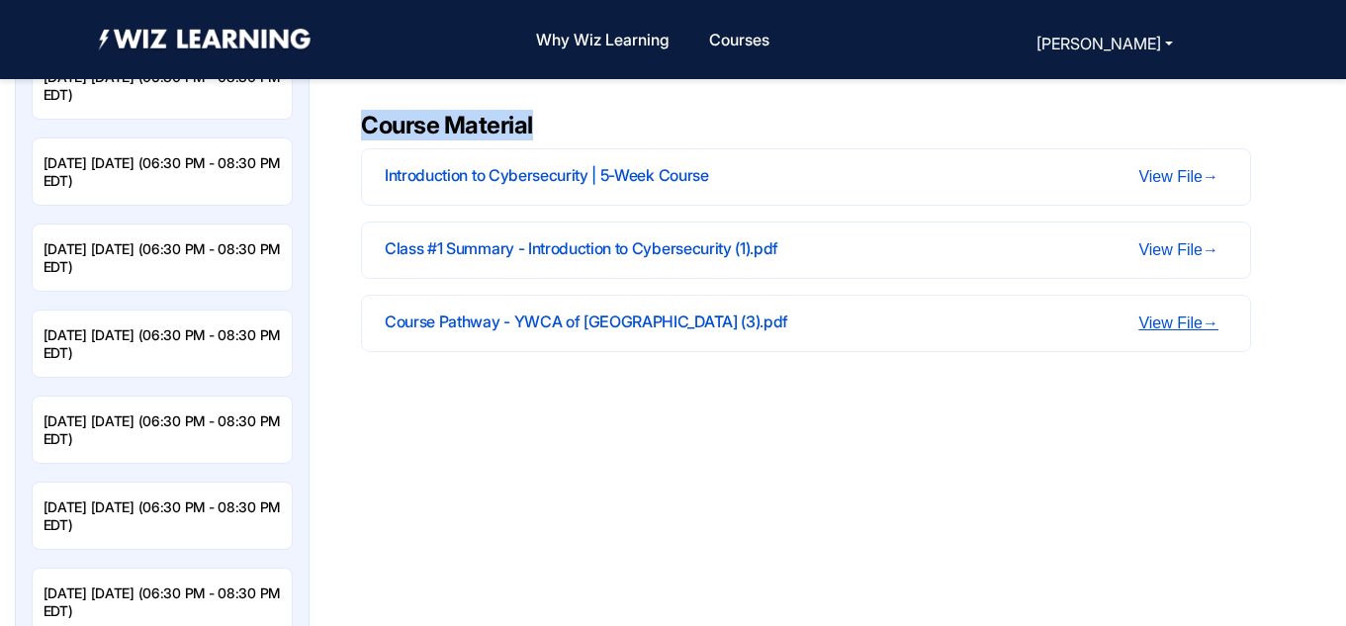
click at [1175, 325] on link "View File →" at bounding box center [1178, 322] width 80 height 17
click at [1182, 244] on link "View File →" at bounding box center [1178, 249] width 80 height 17
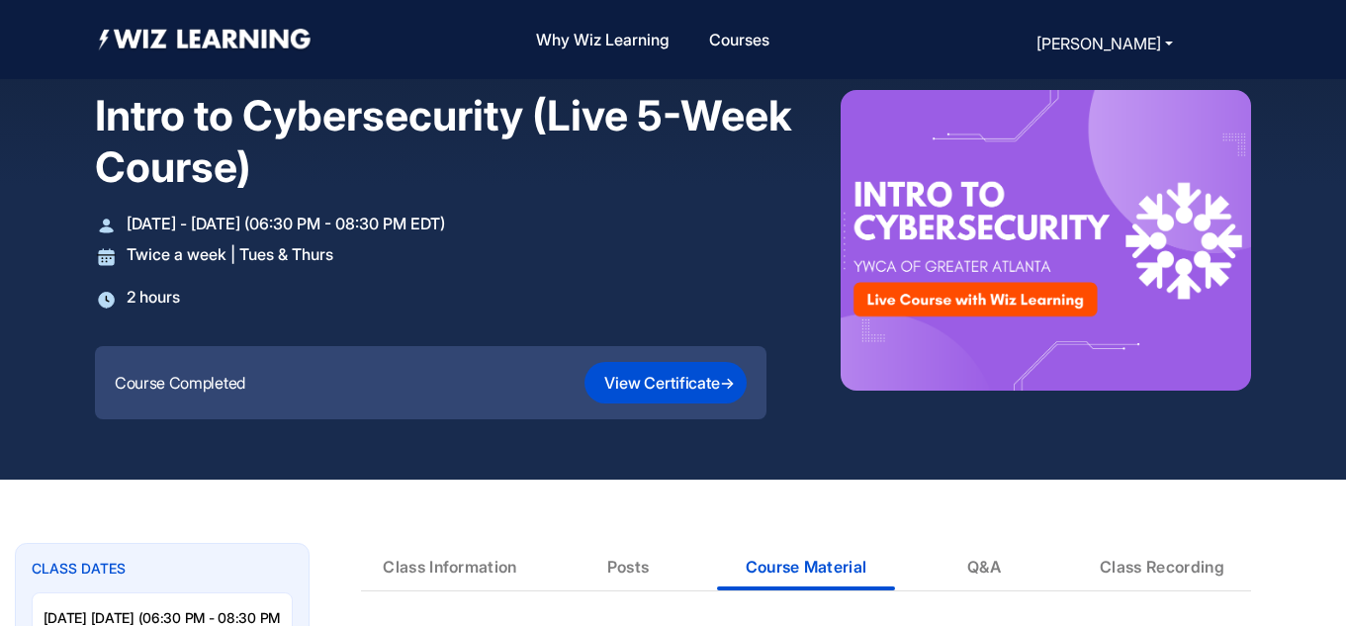
scroll to position [0, 0]
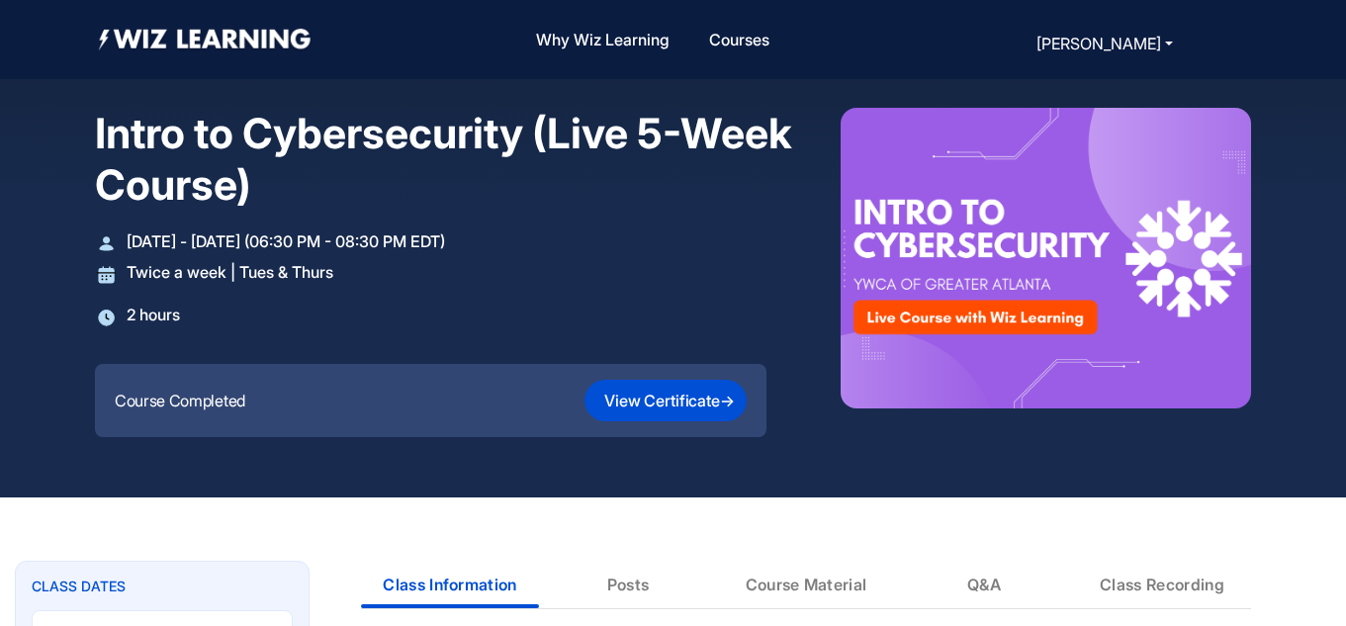
drag, startPoint x: 1342, startPoint y: 277, endPoint x: 1350, endPoint y: 387, distance: 110.1
click at [690, 399] on button "View Certificate →" at bounding box center [664, 401] width 161 height 42
